Goal: Information Seeking & Learning: Learn about a topic

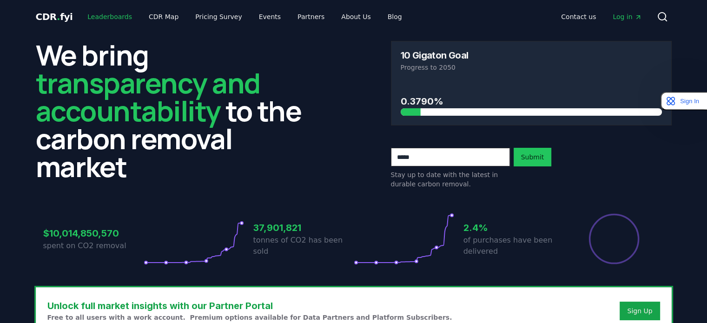
click at [117, 13] on link "Leaderboards" at bounding box center [110, 16] width 60 height 17
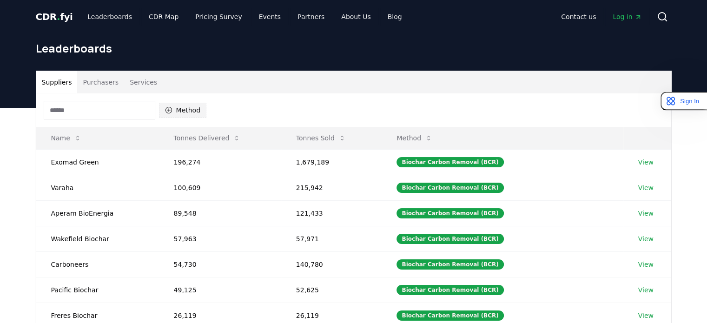
click at [169, 113] on icon "button" at bounding box center [168, 110] width 7 height 7
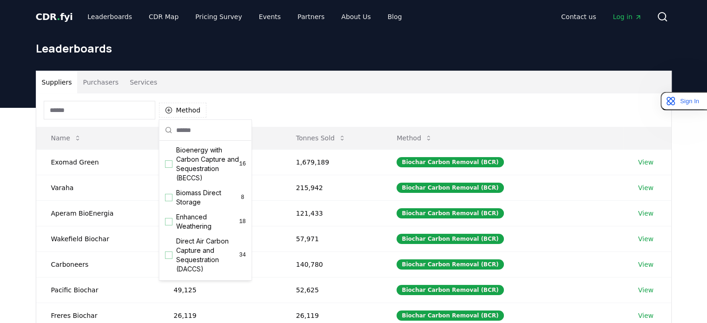
scroll to position [104, 0]
click at [168, 203] on div "Suggestions" at bounding box center [168, 199] width 7 height 7
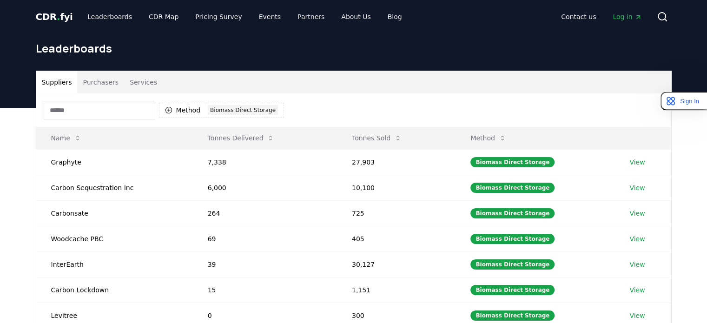
click at [327, 100] on div "Method 1 Biomass Direct Storage" at bounding box center [353, 109] width 635 height 33
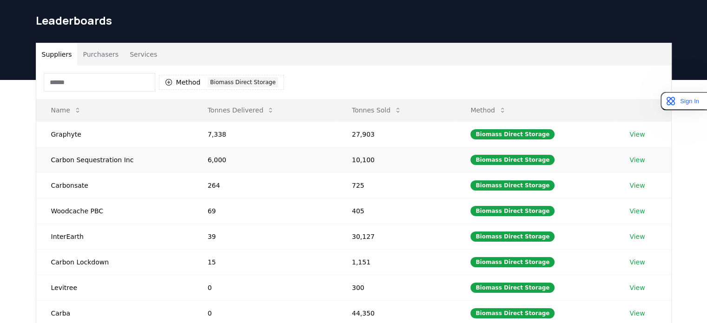
scroll to position [0, 0]
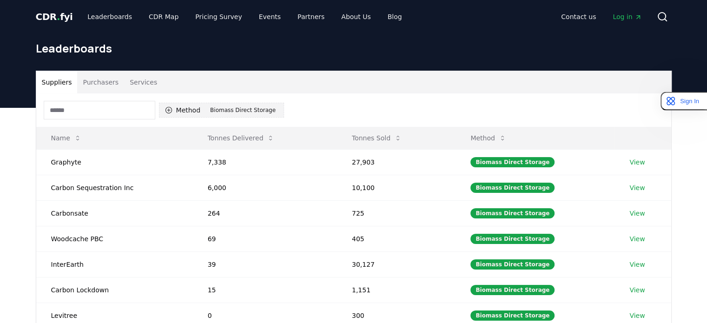
click at [185, 107] on button "Method 1 Biomass Direct Storage" at bounding box center [221, 110] width 125 height 15
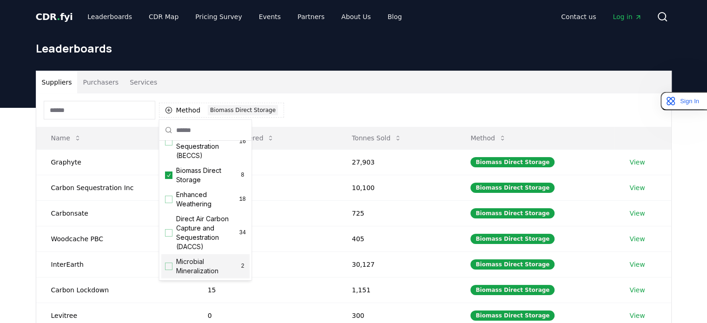
scroll to position [128, 0]
click at [170, 180] on icon "Suggestions" at bounding box center [169, 175] width 7 height 7
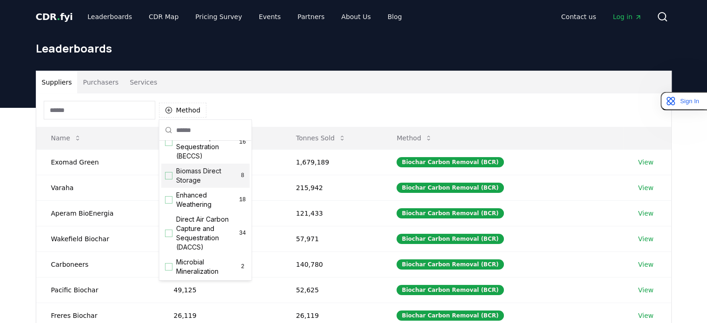
click at [102, 112] on input at bounding box center [100, 110] width 112 height 19
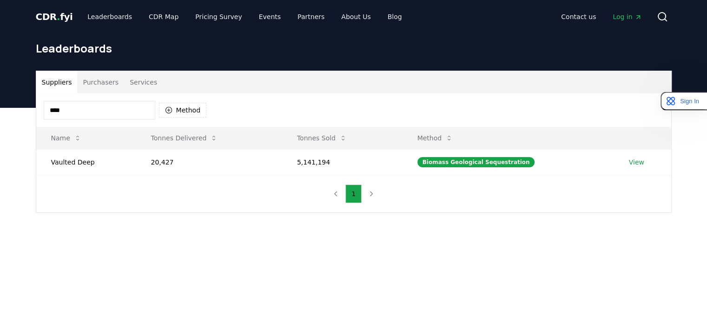
type input "****"
click at [53, 16] on span "CDR . fyi" at bounding box center [54, 16] width 37 height 11
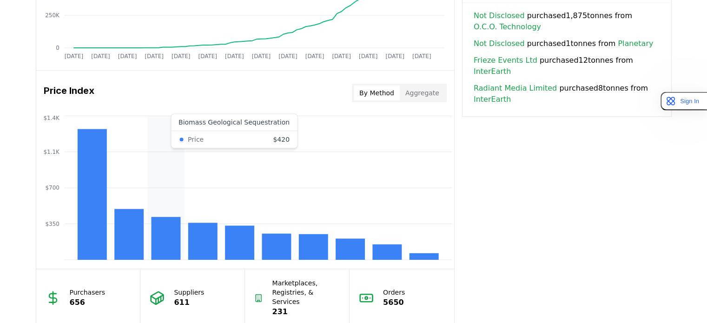
scroll to position [705, 0]
click at [171, 247] on rect at bounding box center [165, 238] width 29 height 43
